Goal: Information Seeking & Learning: Learn about a topic

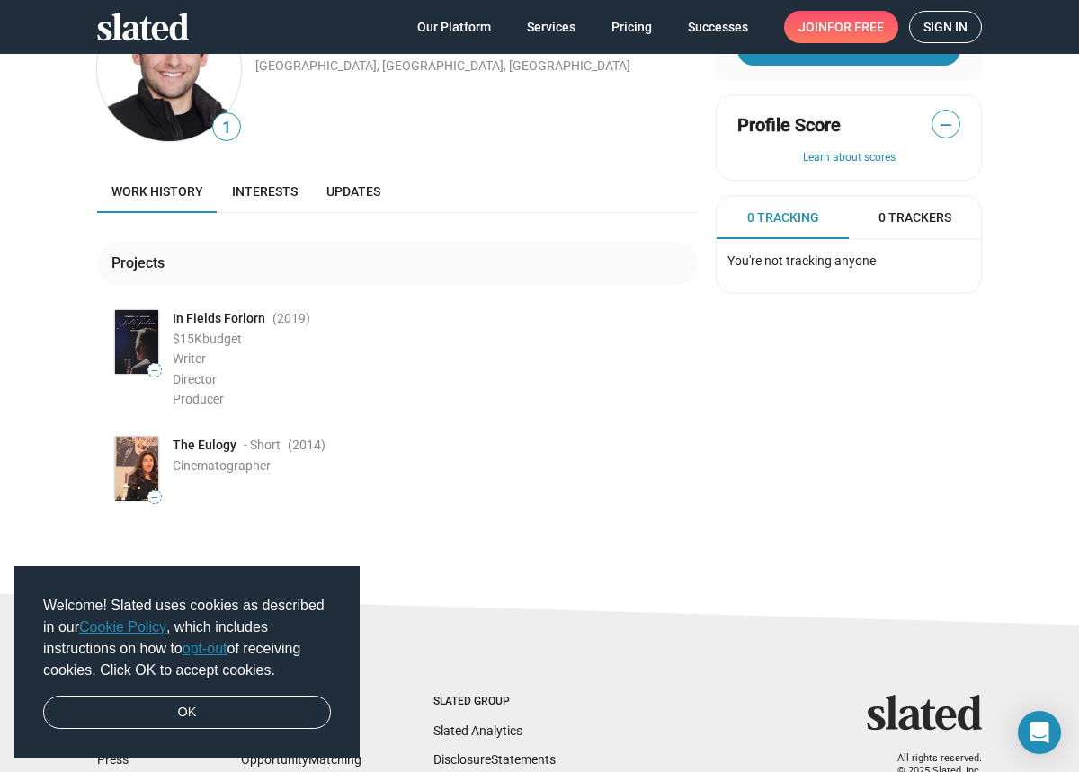
scroll to position [99, 0]
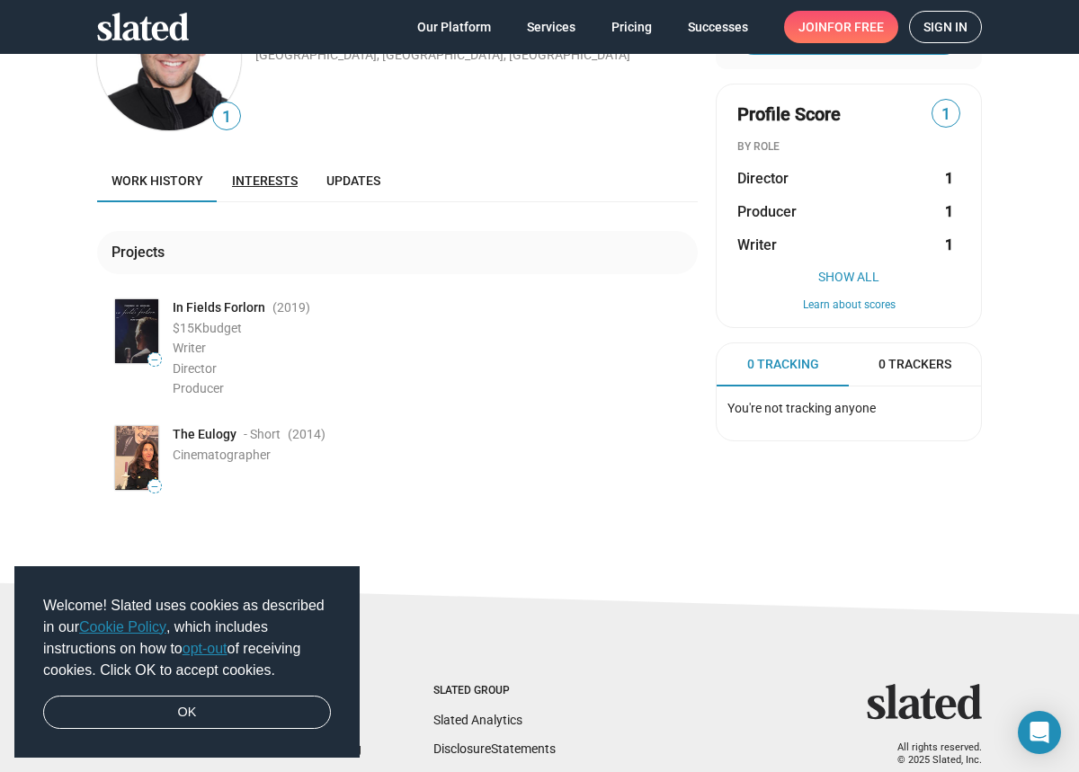
click at [281, 196] on link "Interests" at bounding box center [264, 180] width 94 height 43
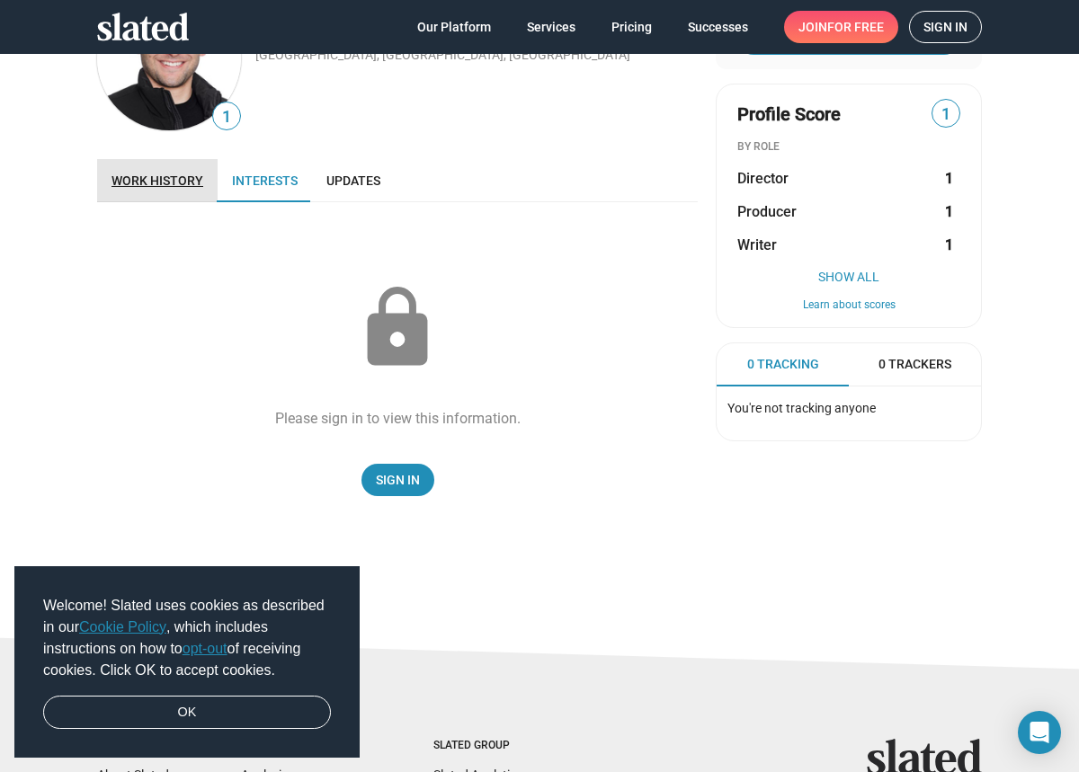
click at [166, 187] on span "Work history" at bounding box center [157, 180] width 92 height 14
